Goal: Communication & Community: Answer question/provide support

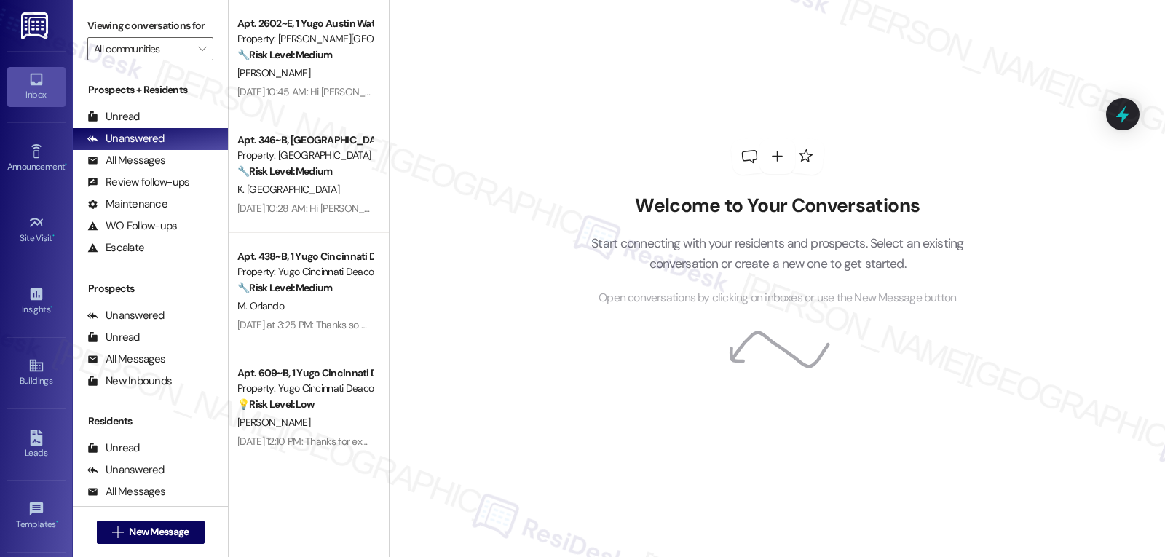
scroll to position [138, 0]
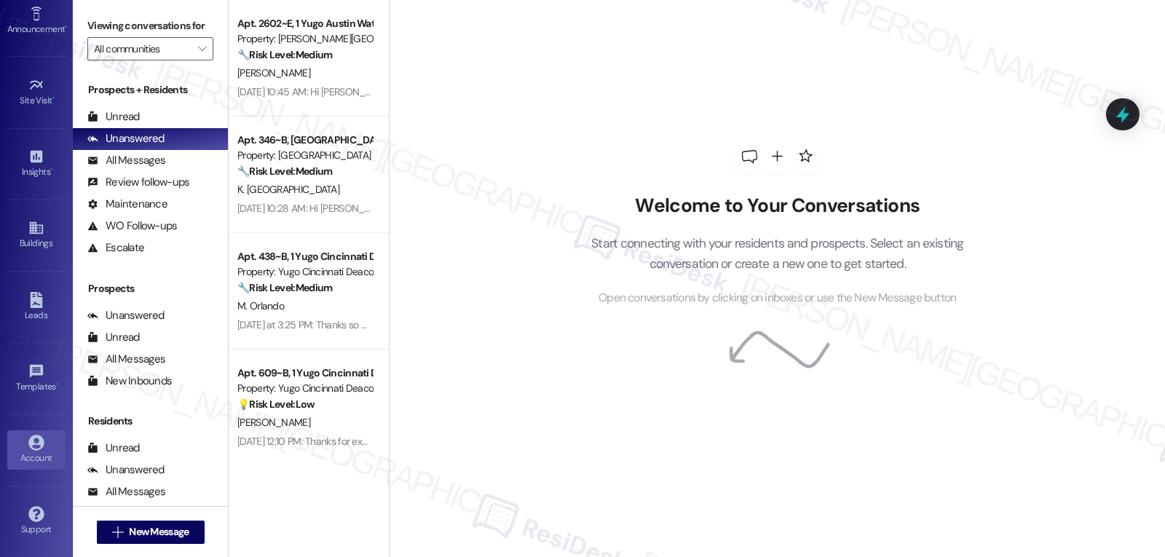
click at [40, 450] on icon at bounding box center [36, 443] width 16 height 16
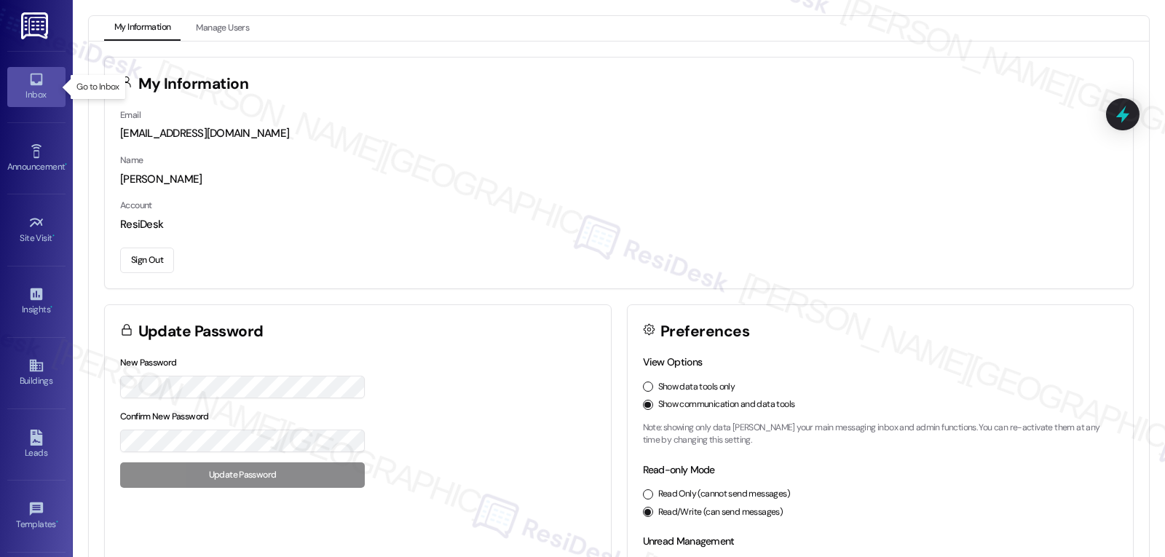
click at [36, 82] on icon at bounding box center [36, 79] width 16 height 16
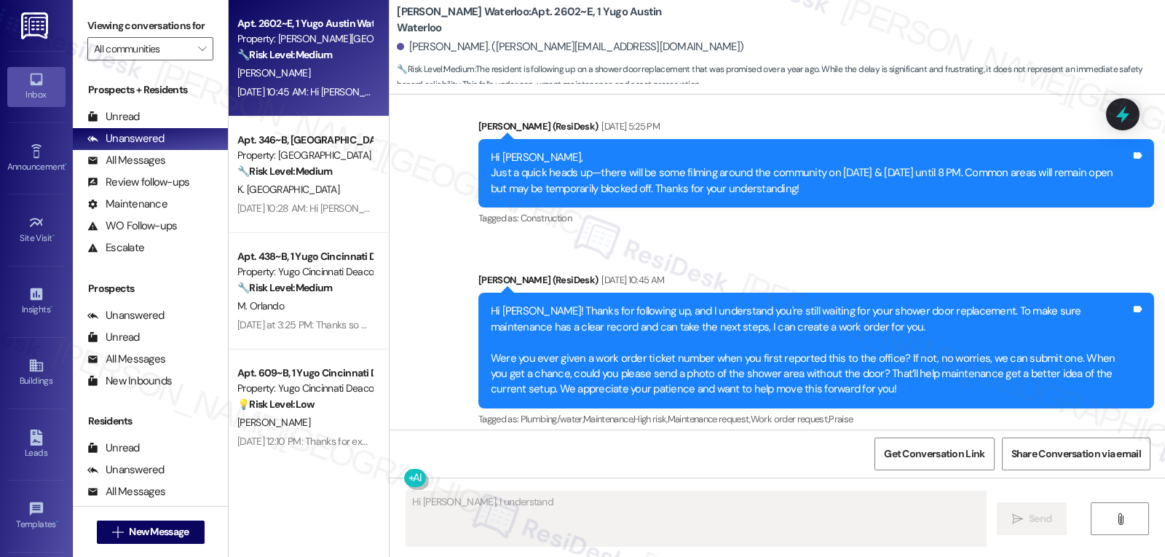
scroll to position [1926, 0]
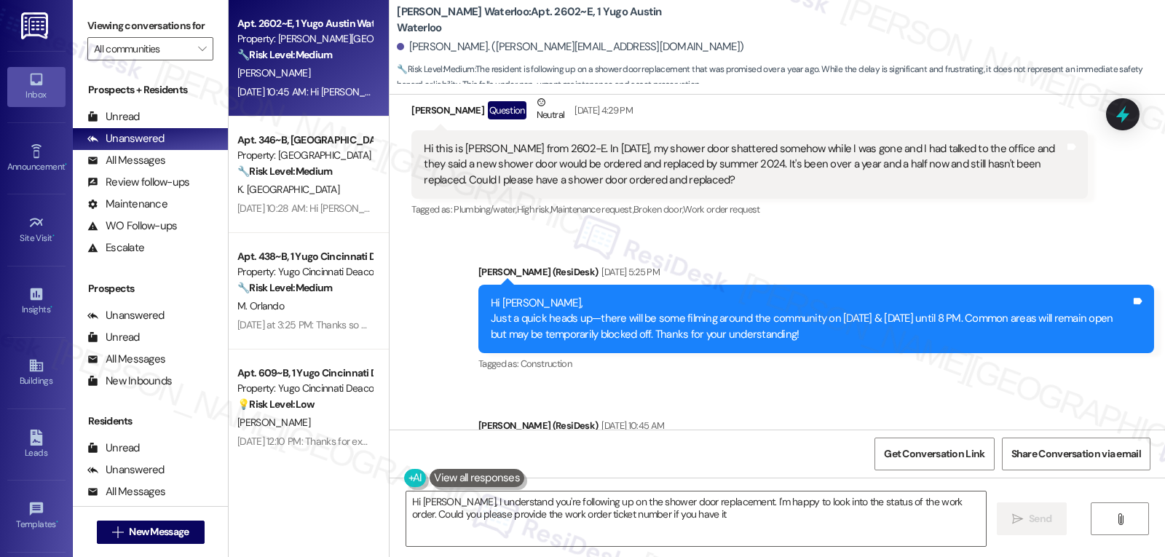
type textarea "Hi [PERSON_NAME], I understand you're following up on the shower door replaceme…"
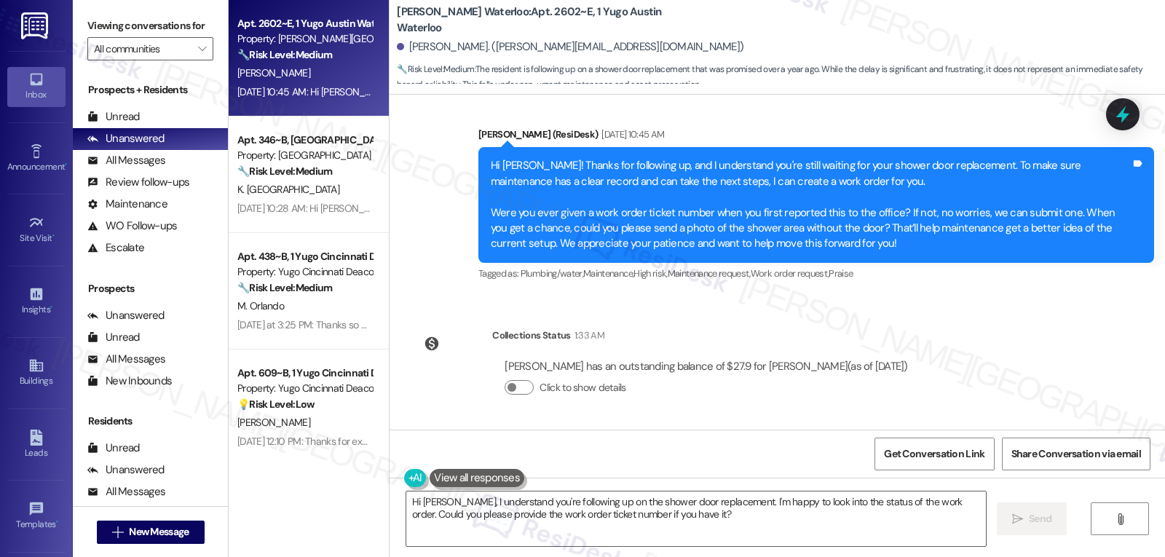
scroll to position [2071, 0]
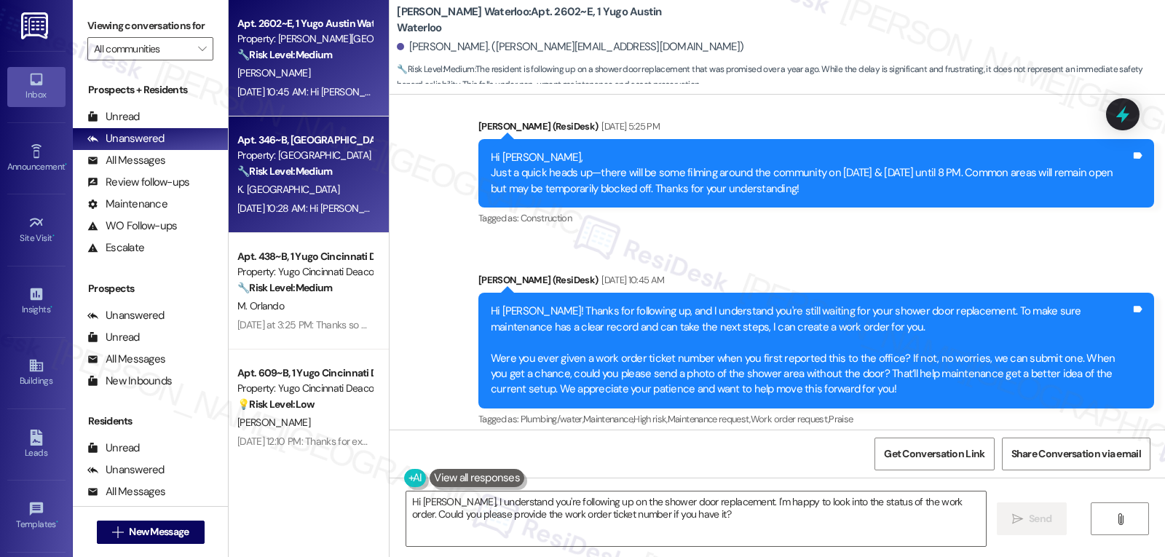
click at [295, 152] on div "Property: [GEOGRAPHIC_DATA]" at bounding box center [304, 155] width 135 height 15
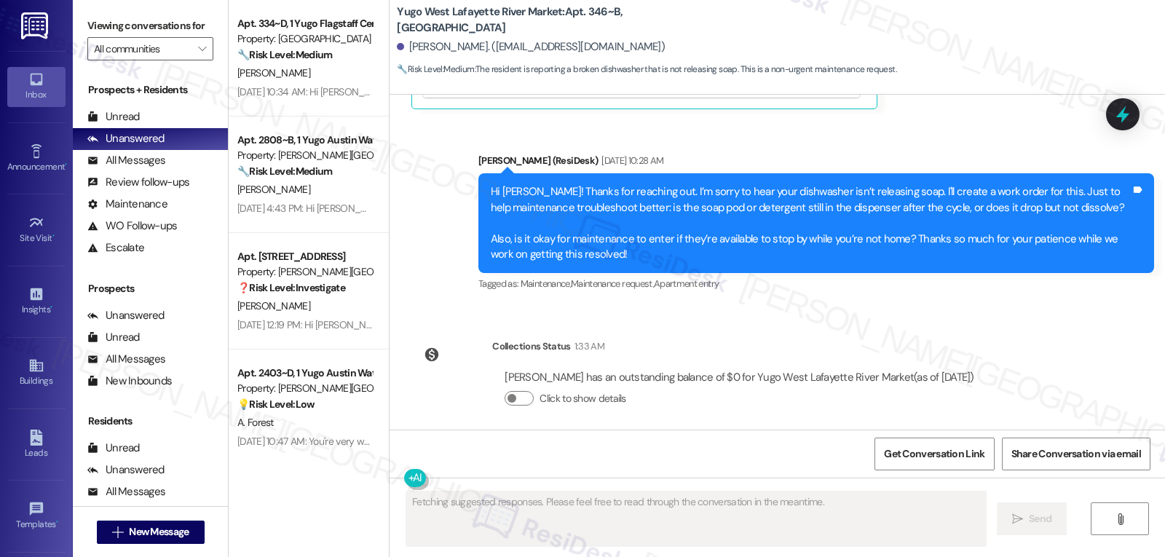
scroll to position [3391, 0]
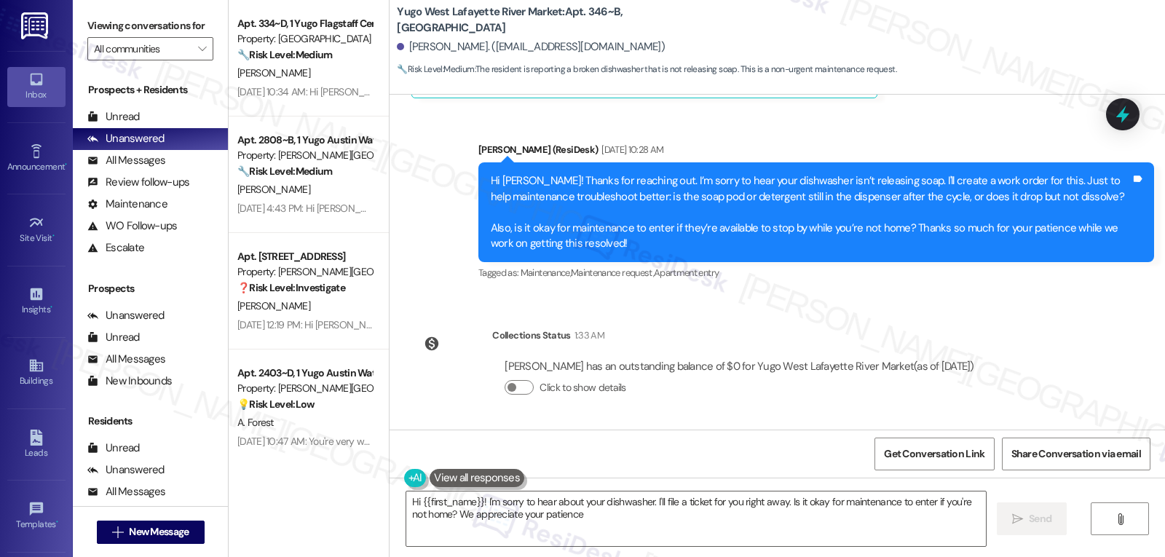
type textarea "Hi {{first_name}}! I'm sorry to hear about your dishwasher. I'll file a ticket …"
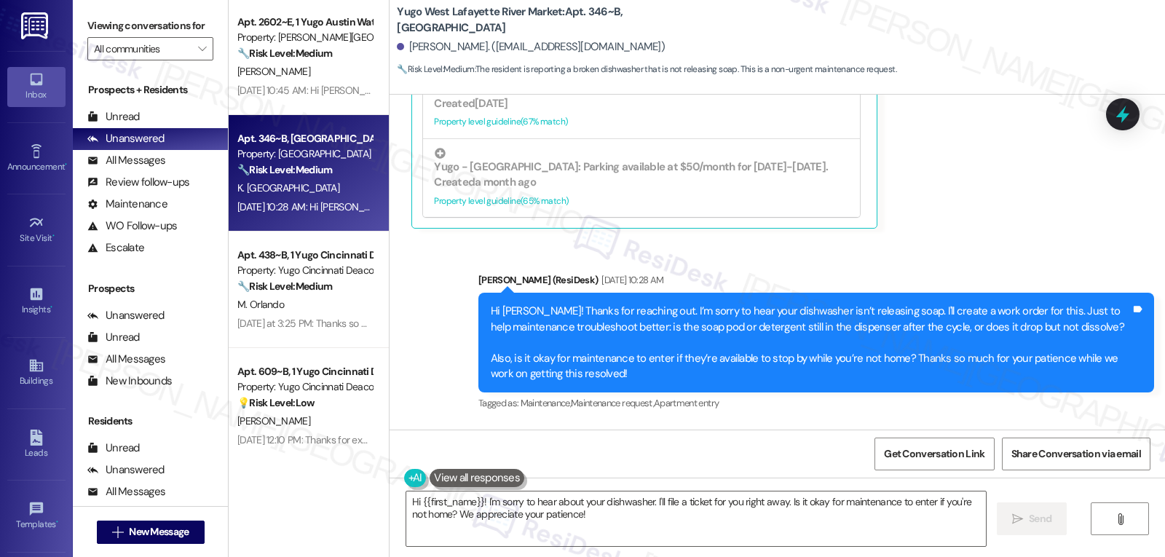
scroll to position [0, 0]
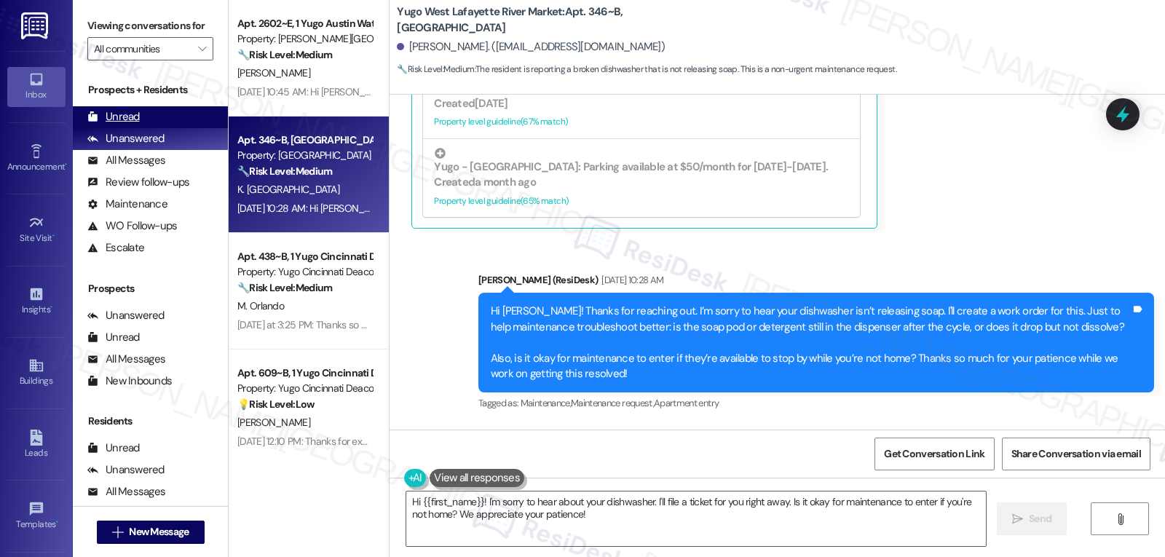
drag, startPoint x: 137, startPoint y: 134, endPoint x: 138, endPoint y: 125, distance: 9.5
click at [137, 125] on div "Unread" at bounding box center [113, 116] width 52 height 15
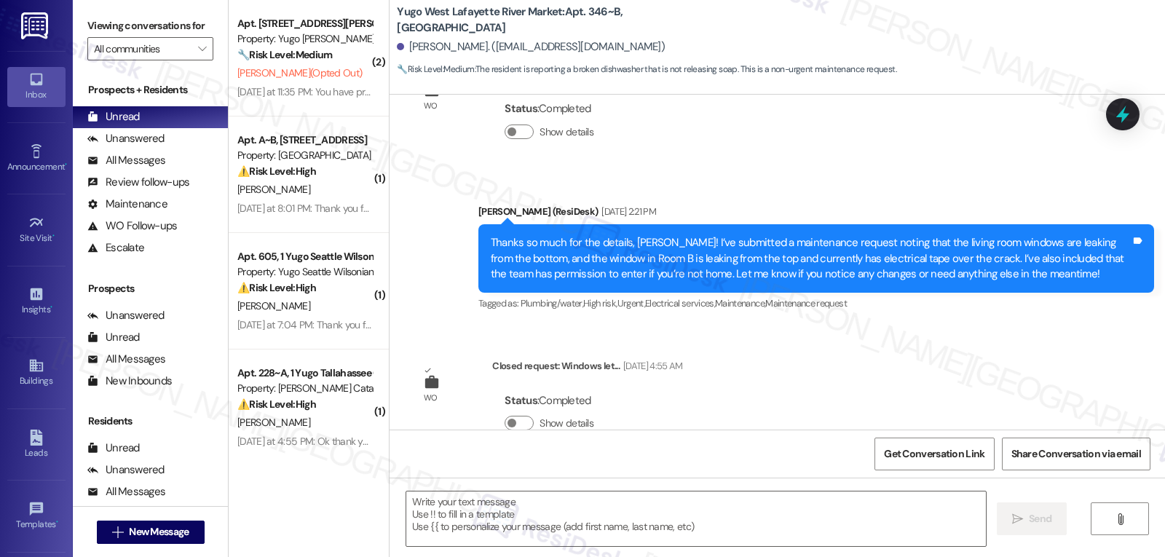
type textarea "Fetching suggested responses. Please feel free to read through the conversation…"
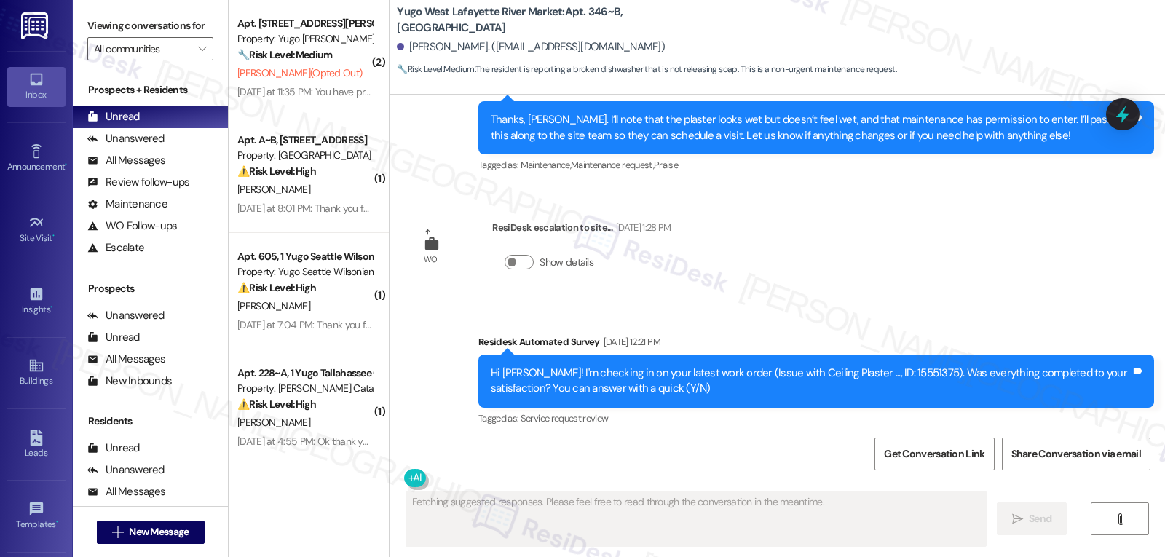
scroll to position [3071, 0]
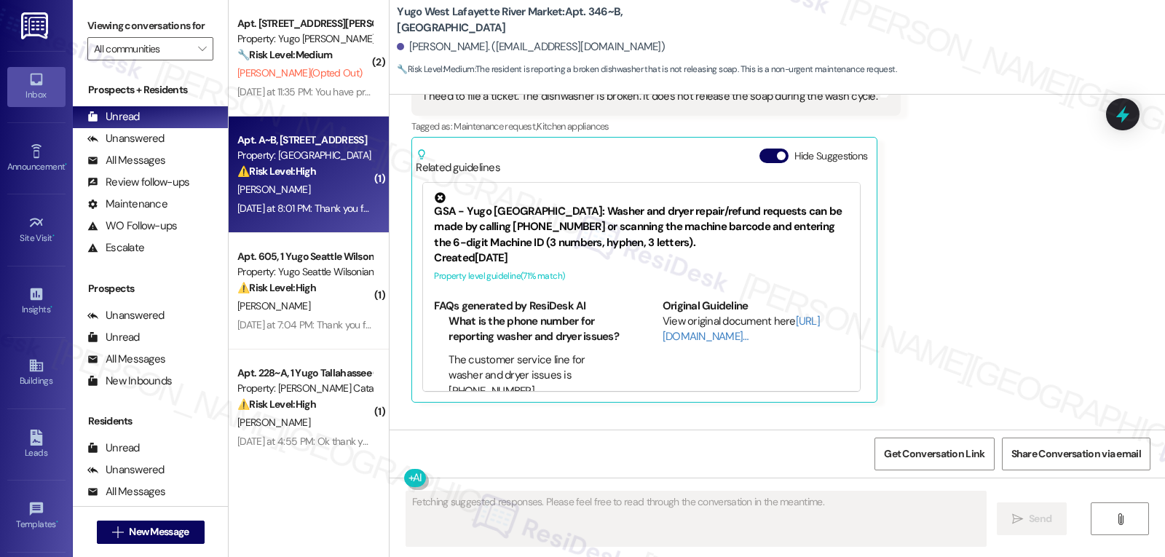
click at [324, 176] on div "⚠️ Risk Level: High The resident is inquiring about a rent reporting fee that t…" at bounding box center [304, 171] width 135 height 15
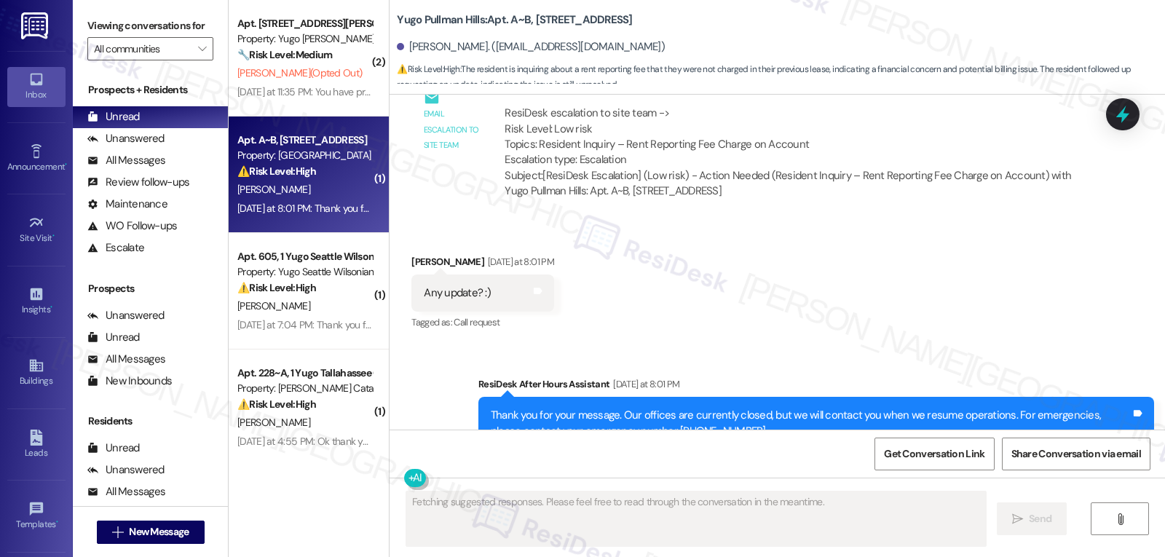
scroll to position [1991, 0]
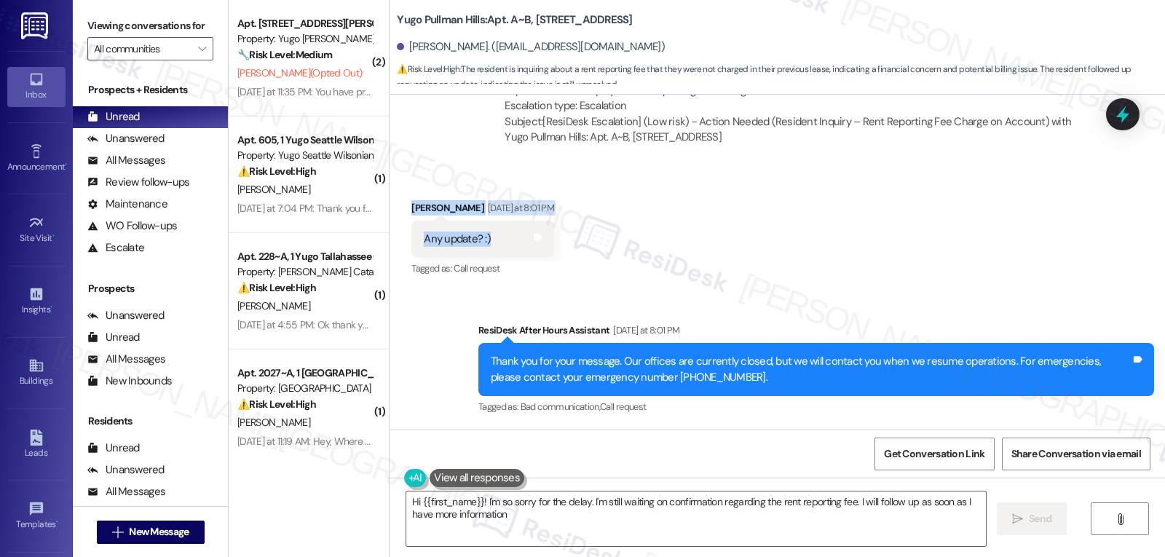
type textarea "Hi {{first_name}}! I'm so sorry for the delay. I'm still waiting on confirmatio…"
drag, startPoint x: 395, startPoint y: 210, endPoint x: 495, endPoint y: 238, distance: 103.0
click at [495, 238] on div "Received via SMS [PERSON_NAME] [DATE] at 8:01 PM Any update? :) Tags and notes …" at bounding box center [483, 239] width 165 height 101
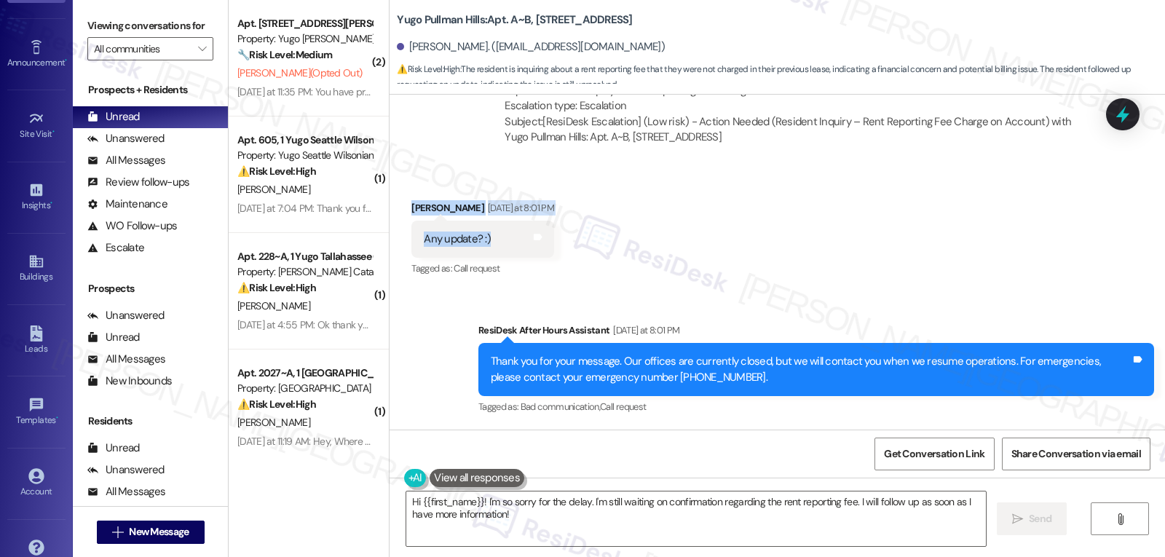
scroll to position [138, 0]
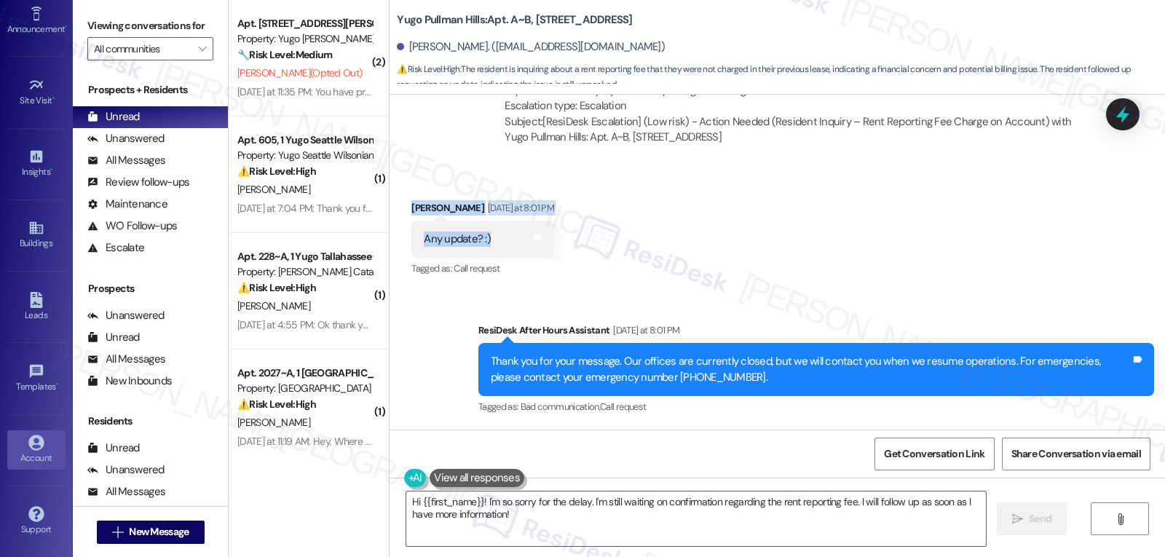
click at [40, 467] on link "Account" at bounding box center [36, 449] width 58 height 39
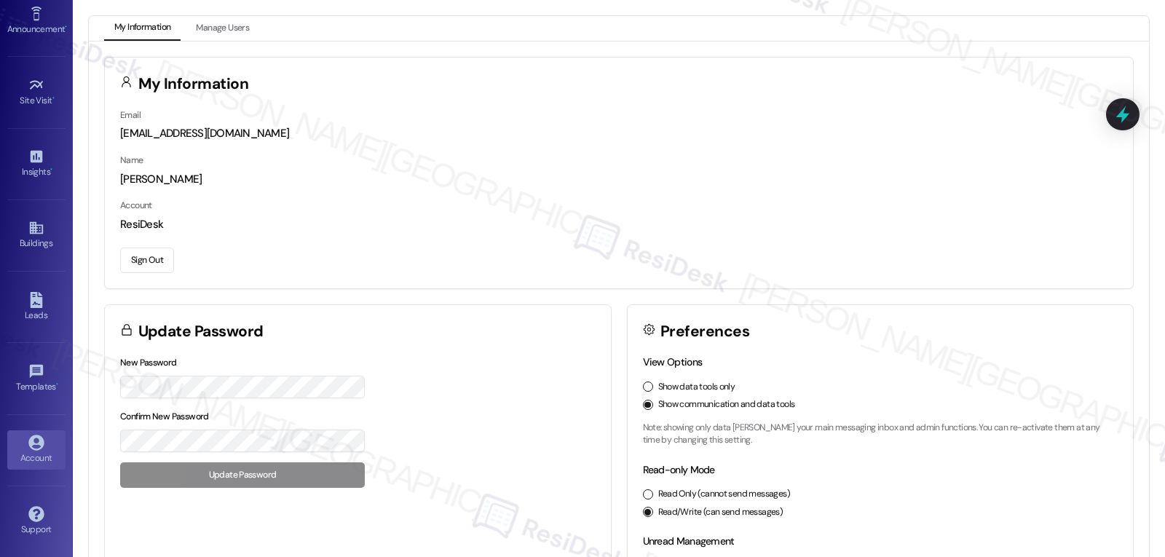
click at [140, 269] on button "Sign Out" at bounding box center [147, 260] width 54 height 25
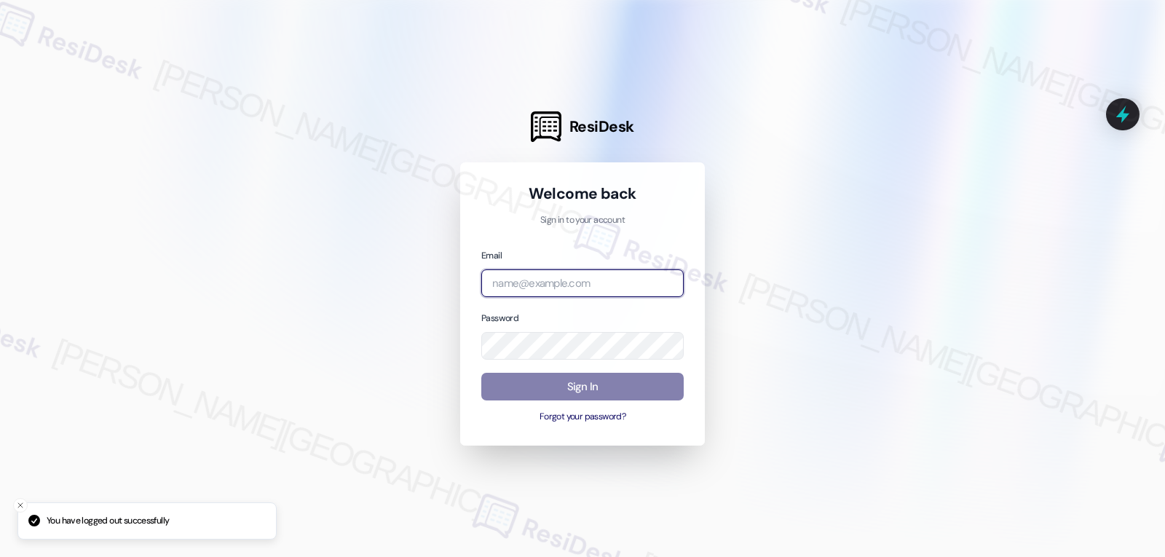
click at [625, 280] on input "email" at bounding box center [582, 283] width 202 height 28
click at [503, 283] on input "email" at bounding box center [582, 283] width 202 height 28
paste input "[EMAIL_ADDRESS][DOMAIN_NAME]"
type input "[EMAIL_ADDRESS][DOMAIN_NAME]"
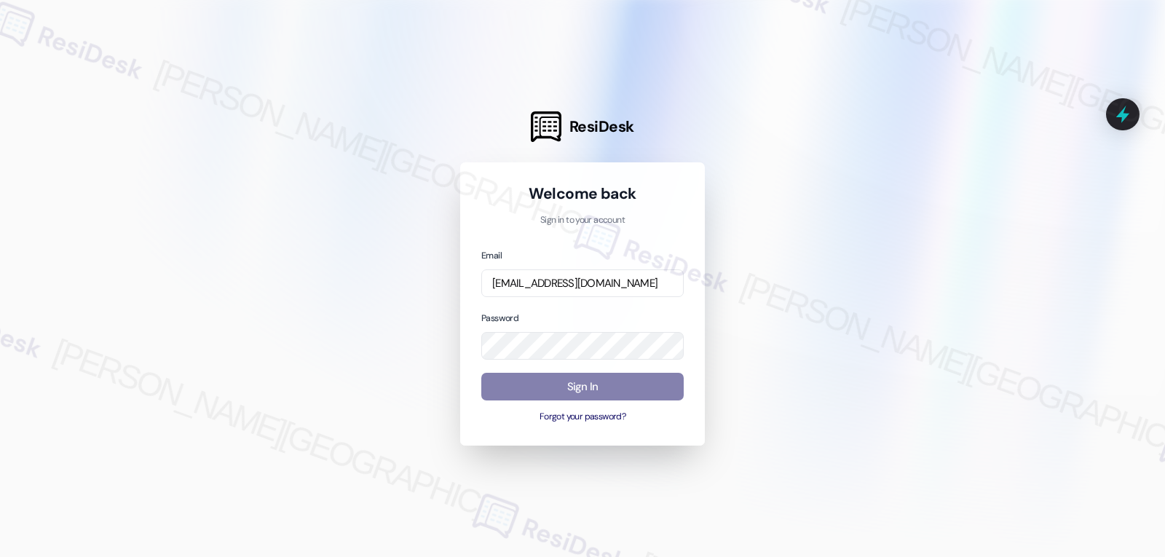
click at [783, 290] on div at bounding box center [582, 278] width 1165 height 557
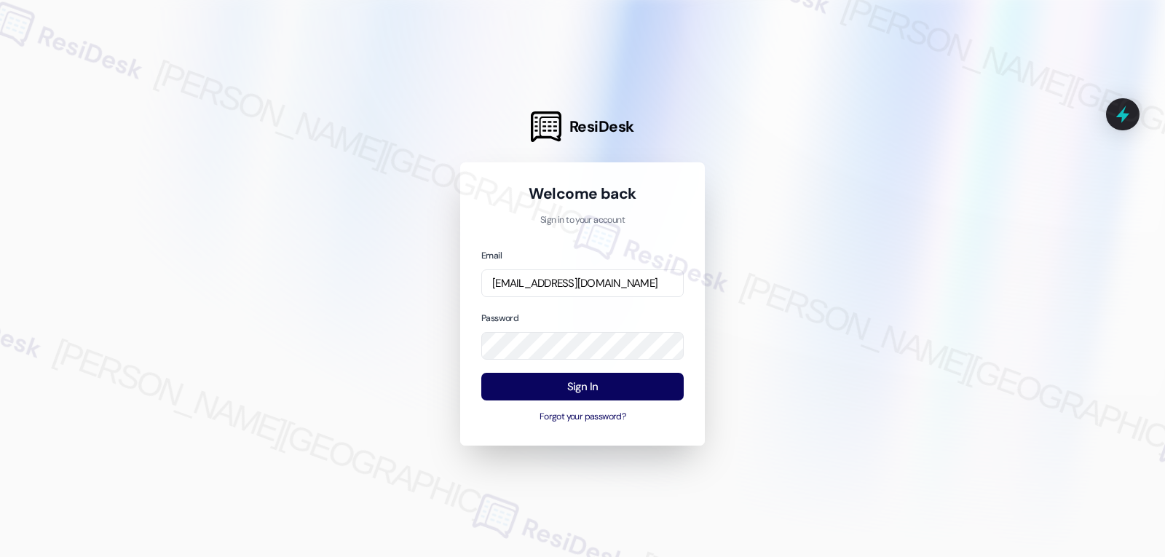
click at [926, 262] on div at bounding box center [582, 278] width 1165 height 557
click at [608, 390] on button "Sign In" at bounding box center [582, 387] width 202 height 28
